Goal: Transaction & Acquisition: Purchase product/service

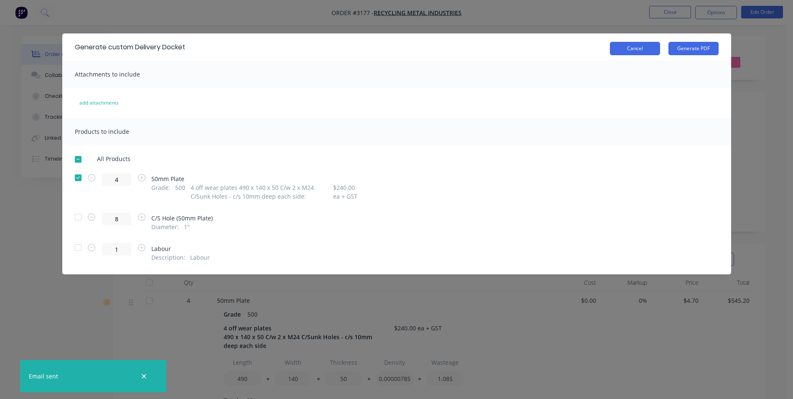
click at [631, 50] on button "Cancel" at bounding box center [635, 48] width 50 height 13
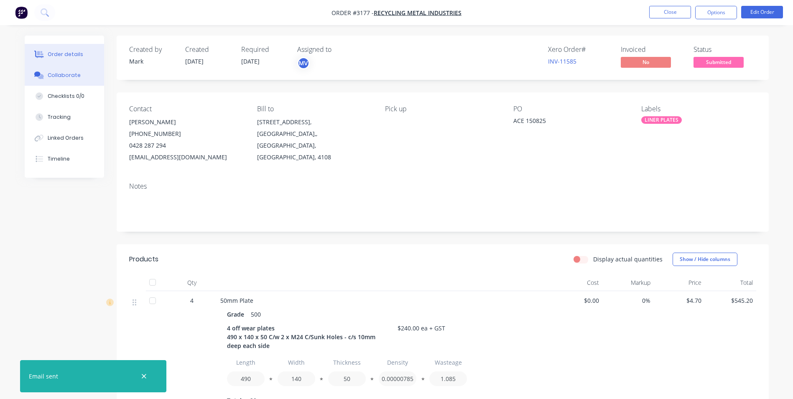
click at [54, 73] on div "Collaborate" at bounding box center [64, 75] width 33 height 8
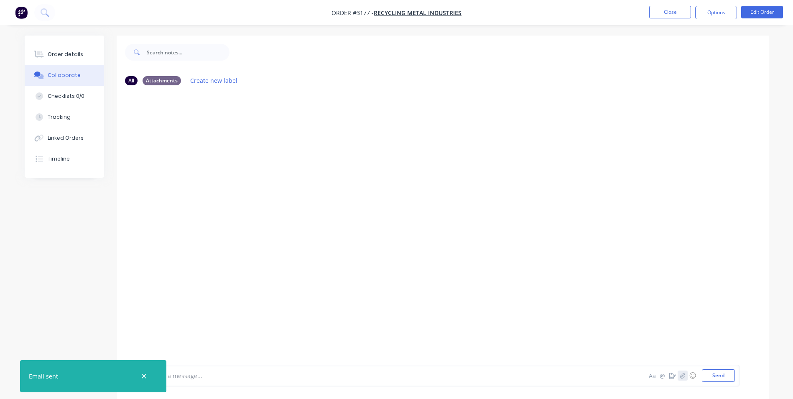
click at [684, 374] on icon "button" at bounding box center [681, 375] width 5 height 6
click at [715, 374] on button "Send" at bounding box center [718, 375] width 33 height 13
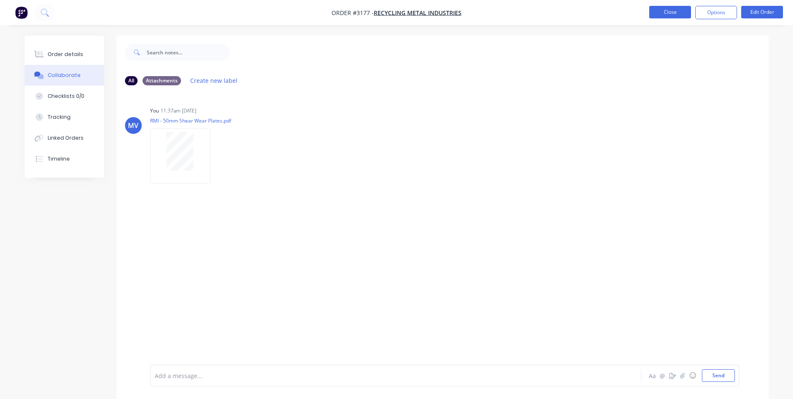
click at [667, 9] on button "Close" at bounding box center [670, 12] width 42 height 13
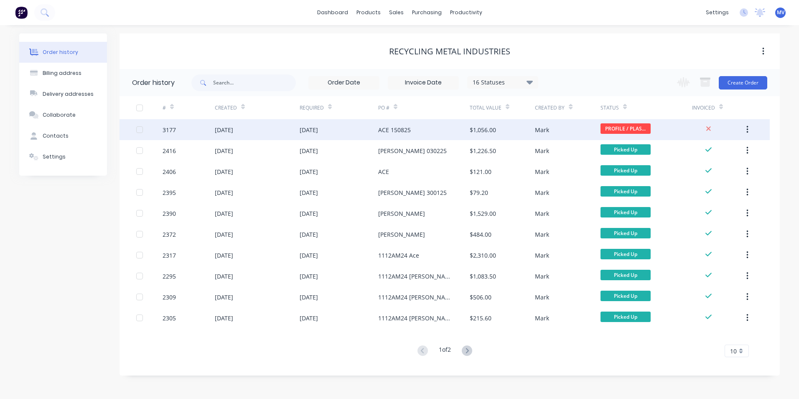
click at [423, 126] on div "ACE 150825" at bounding box center [424, 129] width 92 height 21
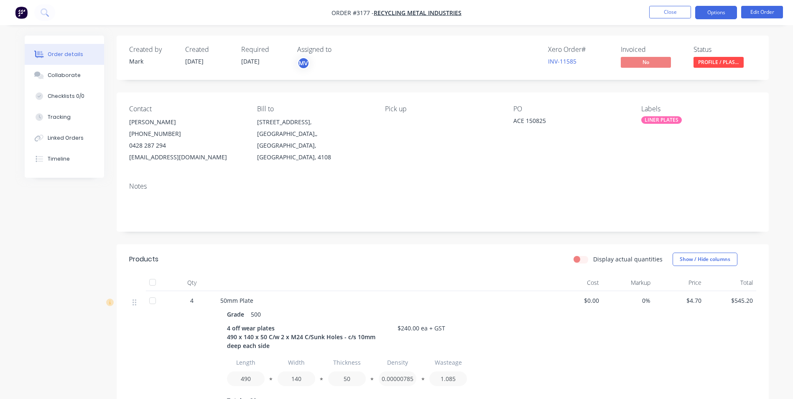
click at [709, 9] on button "Options" at bounding box center [716, 12] width 42 height 13
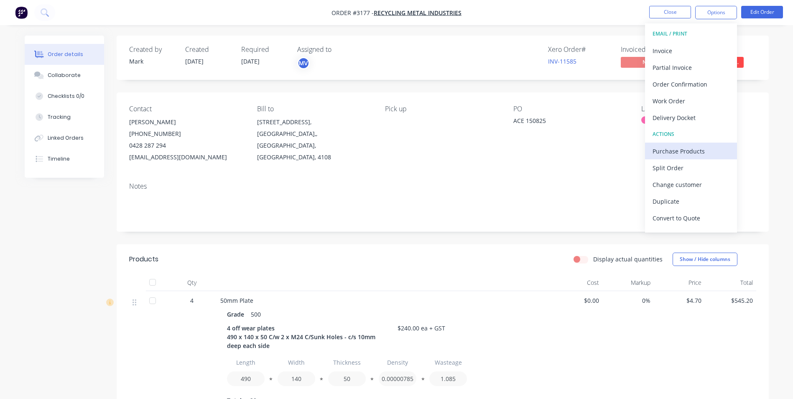
click at [687, 151] on div "Purchase Products" at bounding box center [690, 151] width 77 height 12
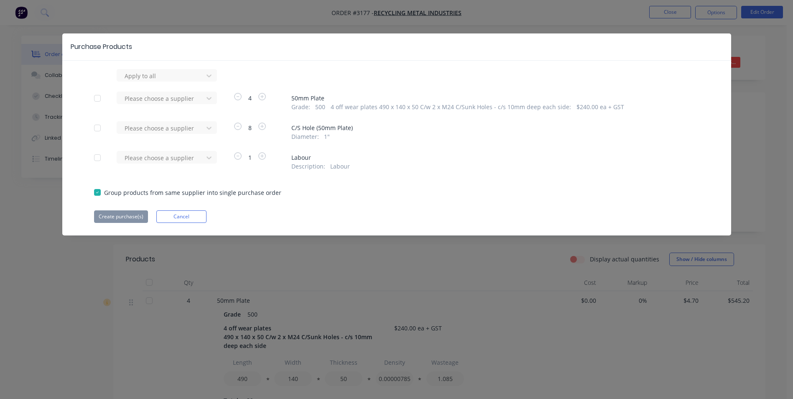
click at [97, 129] on div at bounding box center [97, 128] width 17 height 17
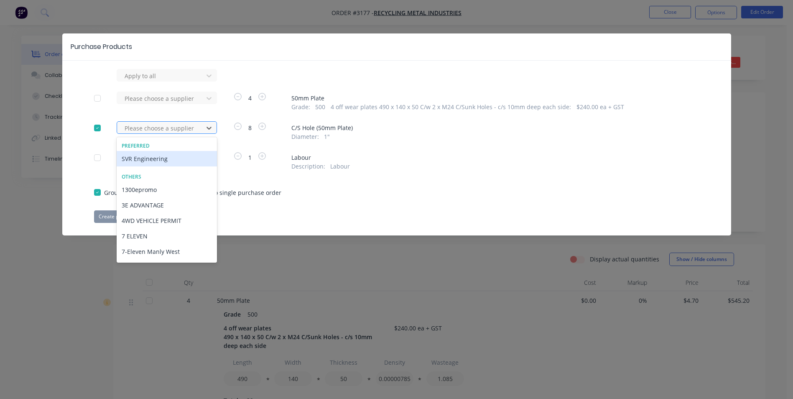
click at [154, 127] on div at bounding box center [161, 128] width 75 height 10
click at [146, 158] on div "SVR Engineering" at bounding box center [167, 158] width 100 height 15
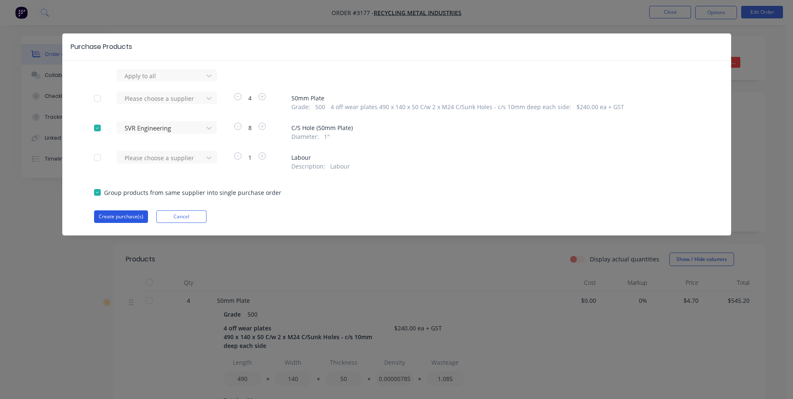
click at [115, 216] on button "Create purchase(s)" at bounding box center [121, 216] width 54 height 13
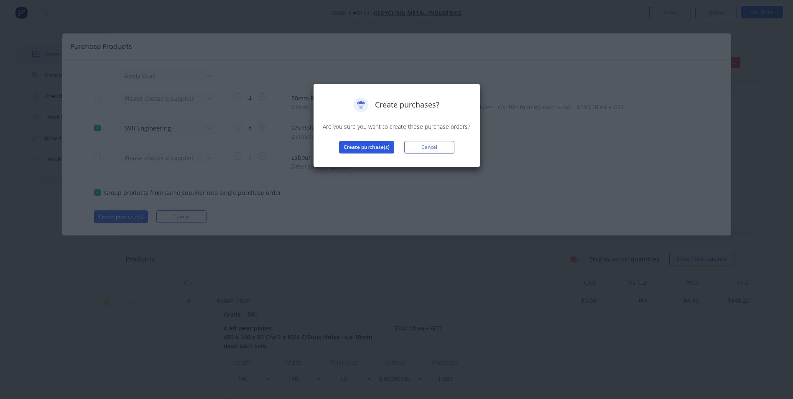
click at [372, 151] on button "Create purchase(s)" at bounding box center [366, 147] width 55 height 13
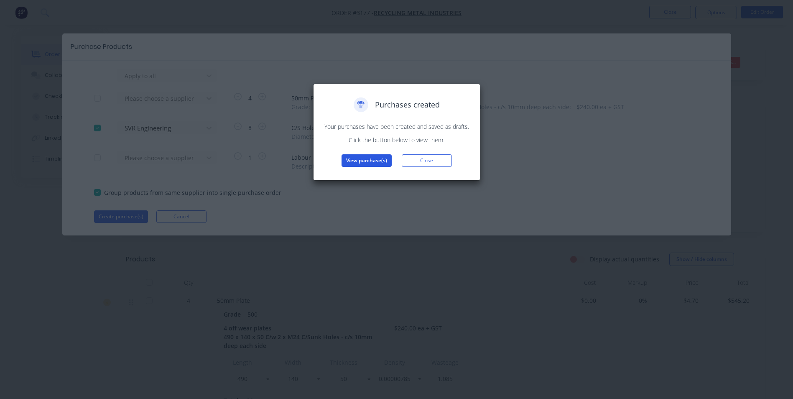
click at [372, 162] on button "View purchase(s)" at bounding box center [366, 160] width 50 height 13
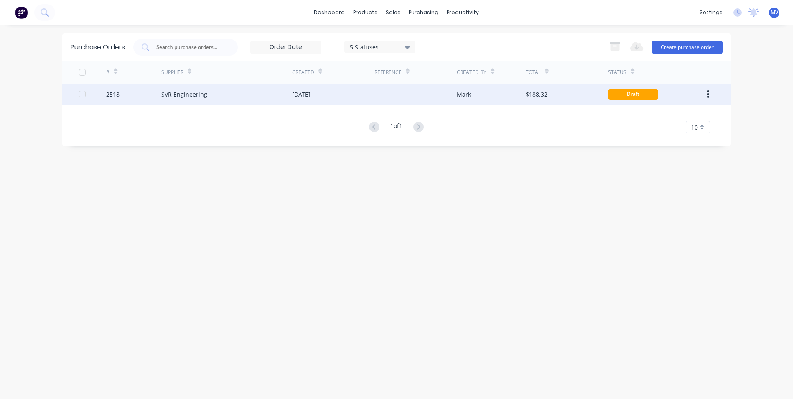
click at [199, 93] on div "SVR Engineering" at bounding box center [184, 94] width 46 height 9
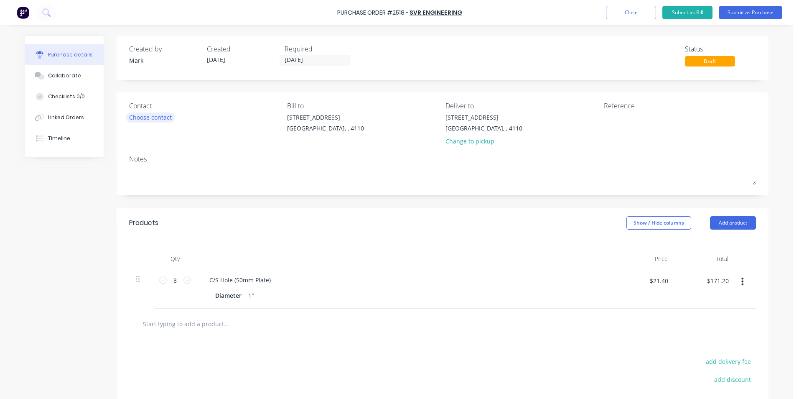
click at [140, 118] on div "Choose contact" at bounding box center [150, 117] width 43 height 9
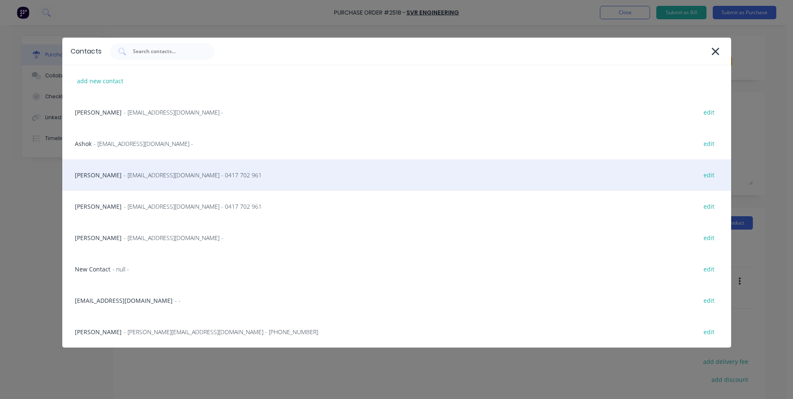
click at [124, 175] on span "- mark@strikerfabrications.com.au - 0417 702 961" at bounding box center [193, 174] width 138 height 9
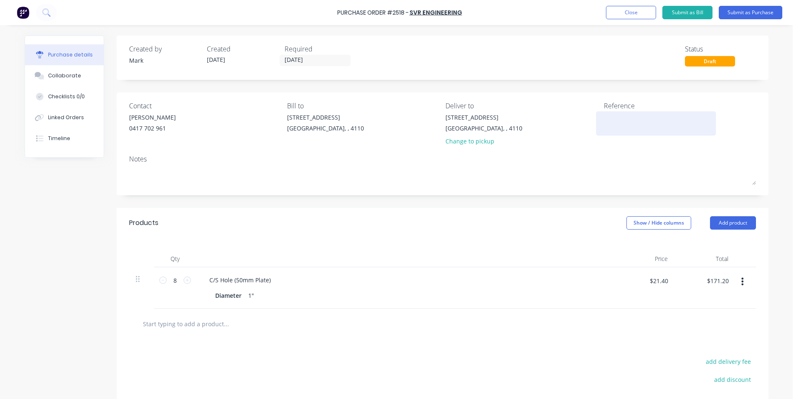
click at [610, 117] on textarea at bounding box center [656, 122] width 104 height 19
type textarea "RMI 150825"
type textarea "x"
type textarea "RMI 150825"
click at [743, 10] on button "Submit as Purchase" at bounding box center [751, 12] width 64 height 13
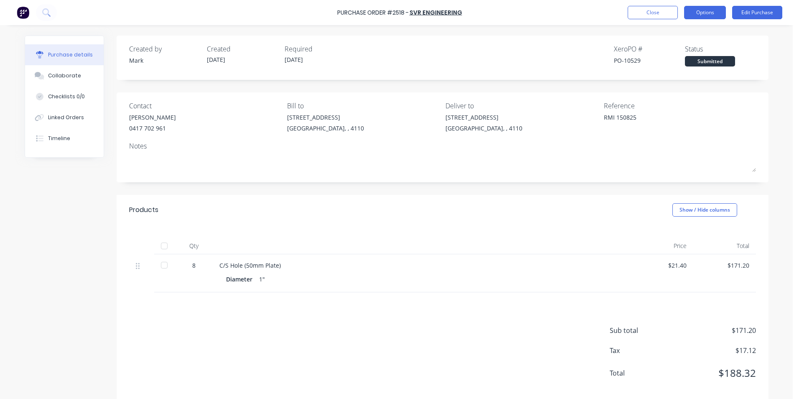
click at [703, 11] on button "Options" at bounding box center [705, 12] width 42 height 13
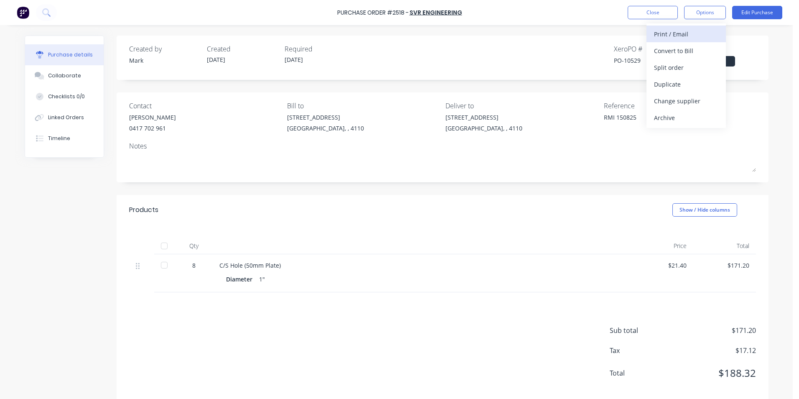
click at [655, 35] on div "Print / Email" at bounding box center [686, 34] width 64 height 12
click at [670, 48] on div "With pricing" at bounding box center [686, 51] width 64 height 12
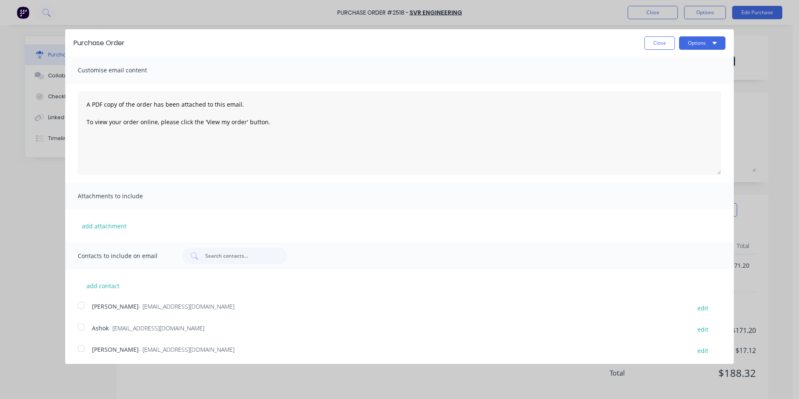
click at [81, 326] on div at bounding box center [81, 326] width 17 height 17
click at [698, 41] on button "Options" at bounding box center [702, 42] width 46 height 13
click at [666, 64] on div "Print" at bounding box center [685, 64] width 64 height 12
click at [670, 80] on div "Email" at bounding box center [685, 81] width 64 height 12
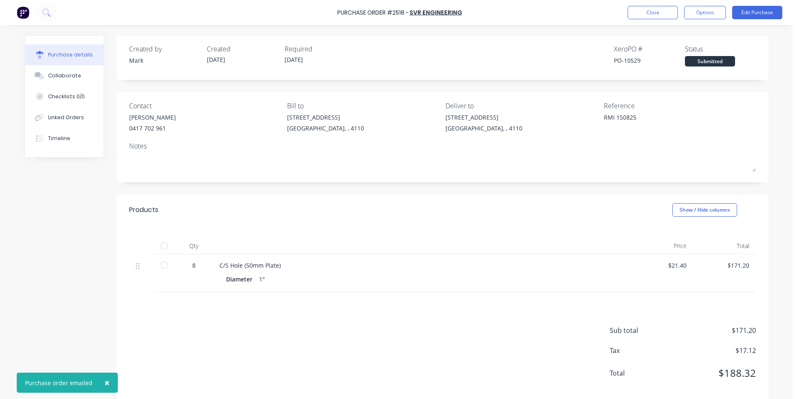
type textarea "x"
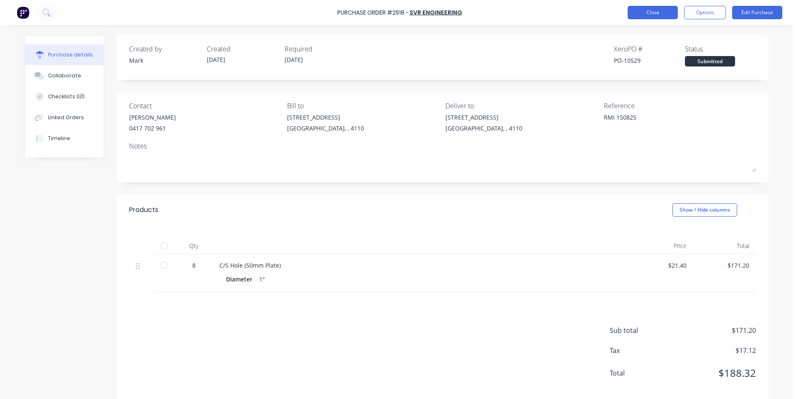
click at [649, 11] on button "Close" at bounding box center [653, 12] width 50 height 13
